Goal: Task Accomplishment & Management: Manage account settings

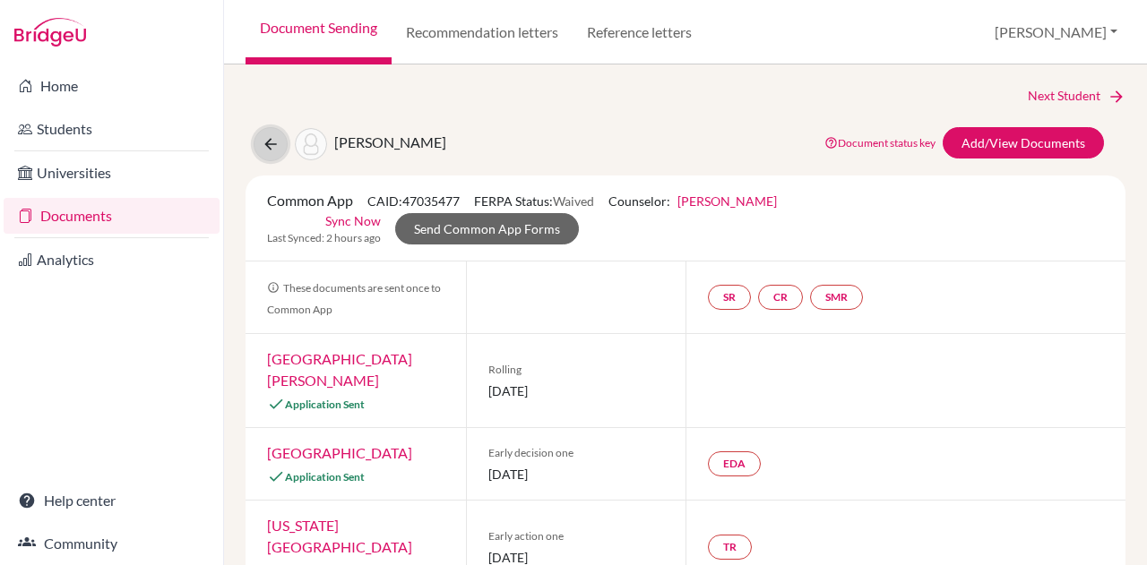
click at [271, 150] on icon at bounding box center [271, 144] width 18 height 18
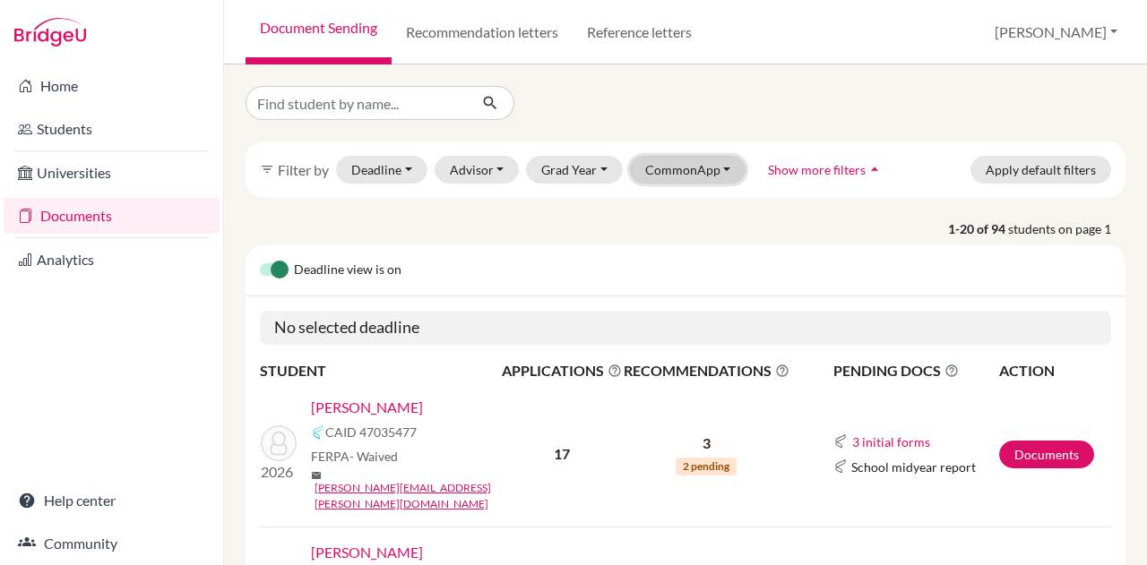
click at [675, 166] on button "CommonApp" at bounding box center [688, 170] width 116 height 28
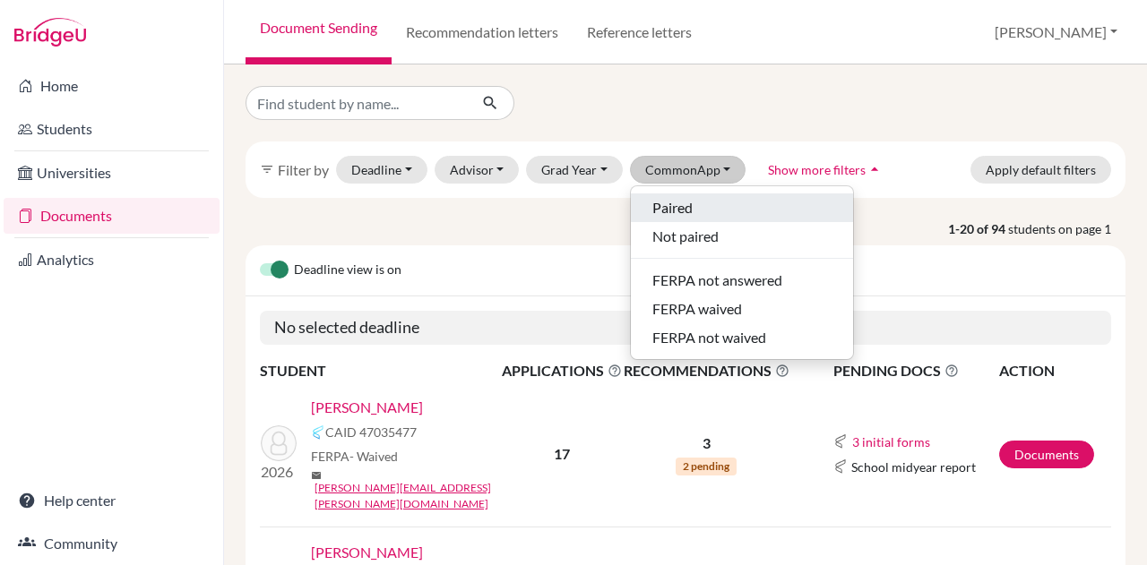
click at [669, 204] on span "Paired" at bounding box center [672, 208] width 40 height 22
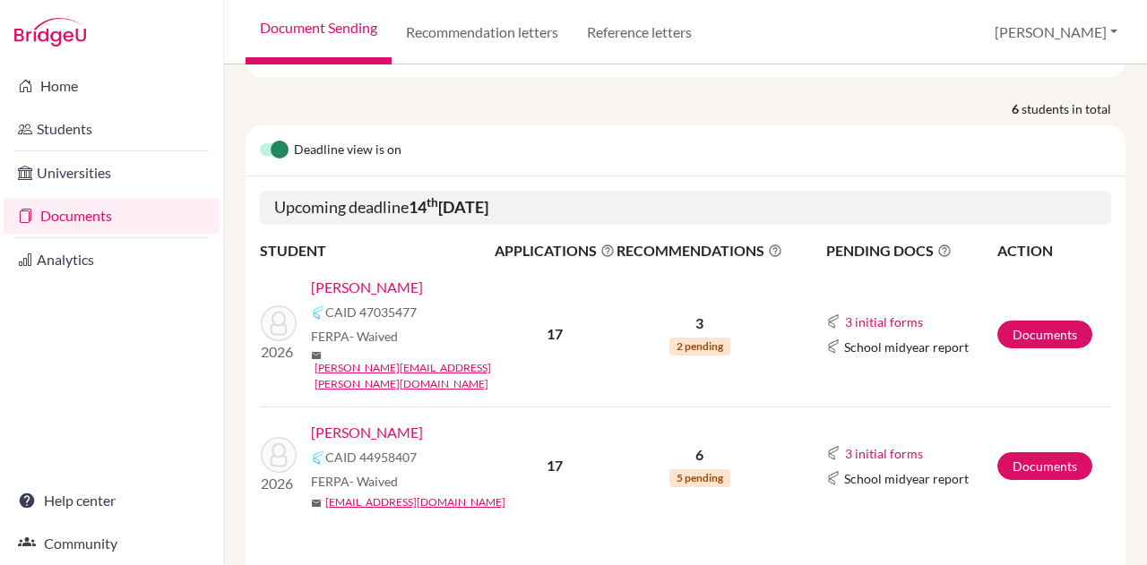
scroll to position [206, 0]
click at [383, 421] on link "[PERSON_NAME]" at bounding box center [367, 432] width 112 height 22
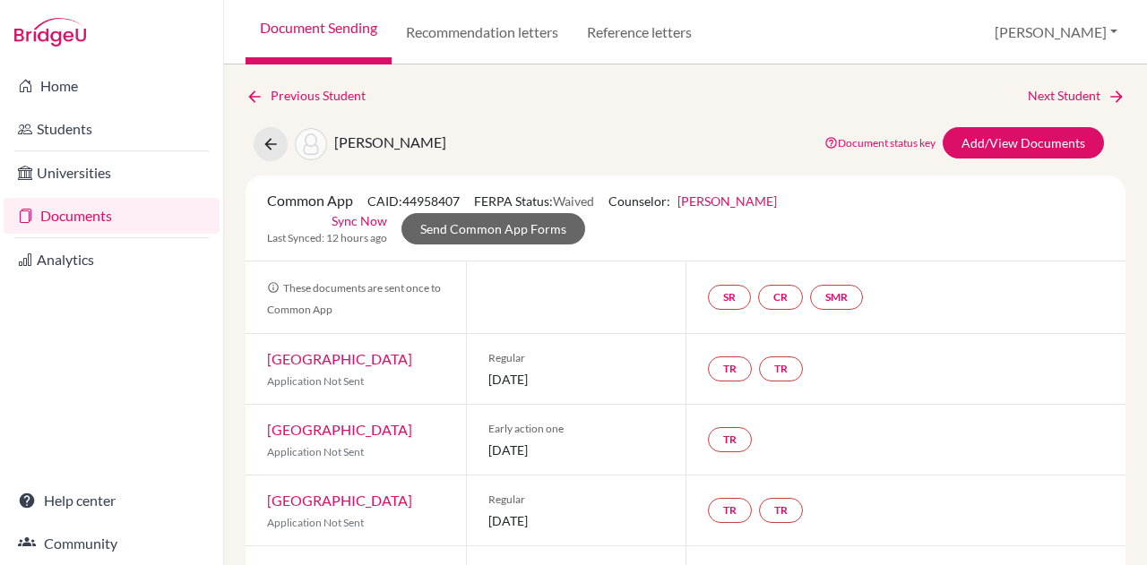
click at [733, 198] on link "[PERSON_NAME]" at bounding box center [726, 201] width 99 height 15
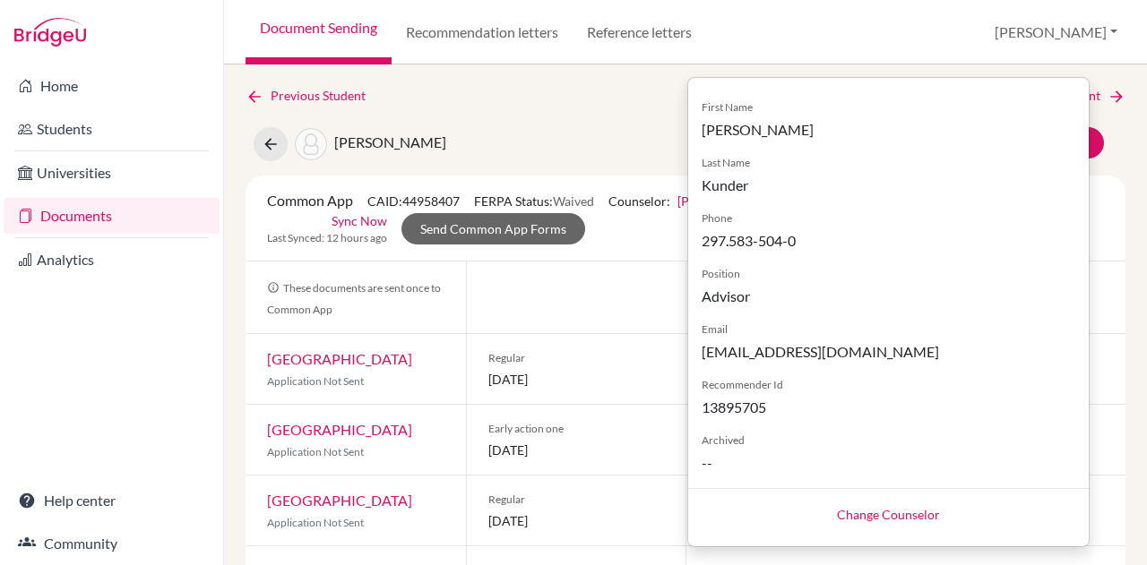
click at [858, 509] on link "Change Counselor" at bounding box center [888, 514] width 103 height 15
select select "263979"
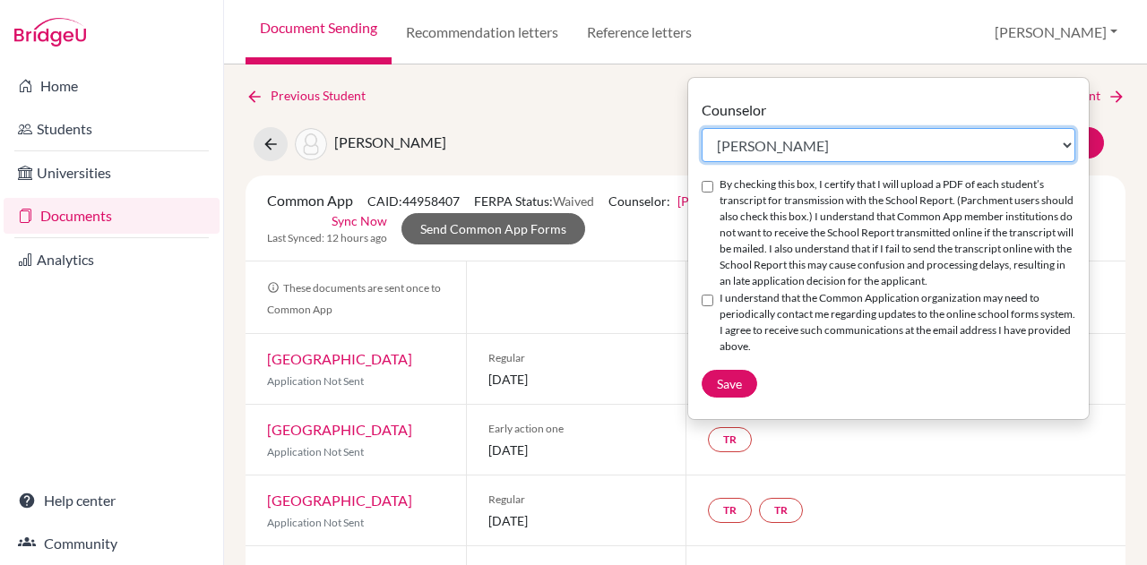
click at [840, 137] on select "Select counselor [PERSON_NAME] Nurkis de [PERSON_NAME] [PERSON_NAME] Duduk [PER…" at bounding box center [889, 145] width 374 height 34
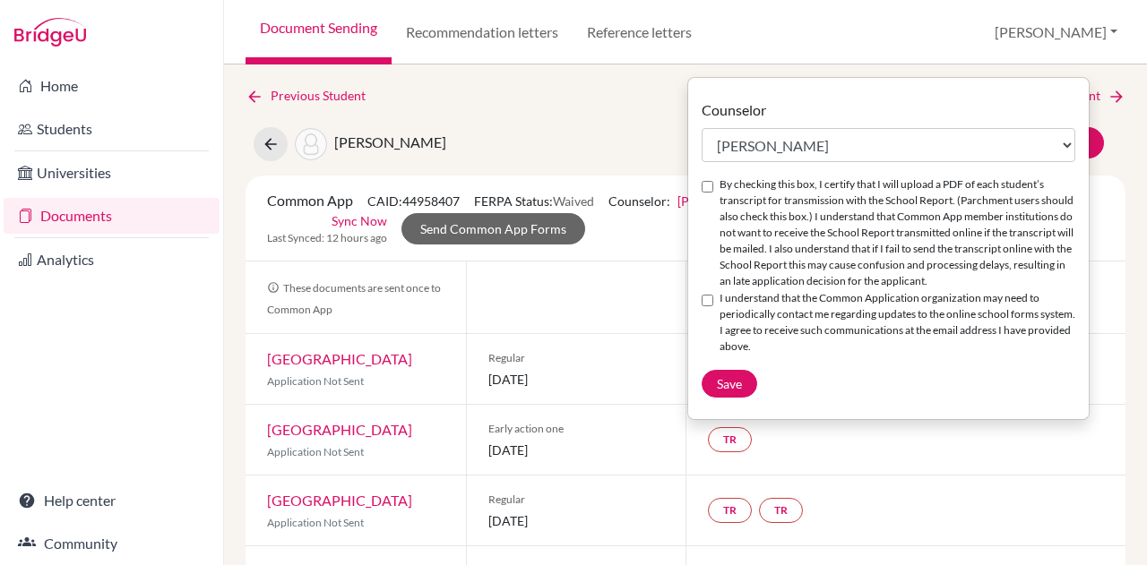
click at [622, 83] on div "Previous Student Next Student [PERSON_NAME] Document status key TR Requirement.…" at bounding box center [685, 315] width 923 height 501
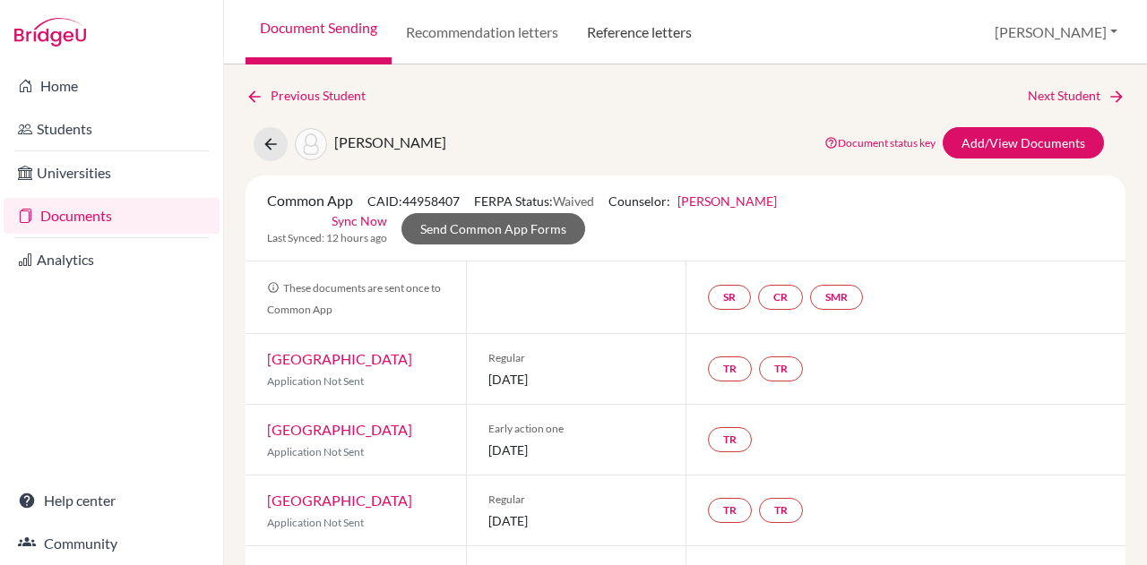
drag, startPoint x: 656, startPoint y: 39, endPoint x: 666, endPoint y: 31, distance: 12.7
click at [656, 39] on link "Reference letters" at bounding box center [640, 32] width 134 height 65
